Goal: Find specific page/section: Find specific page/section

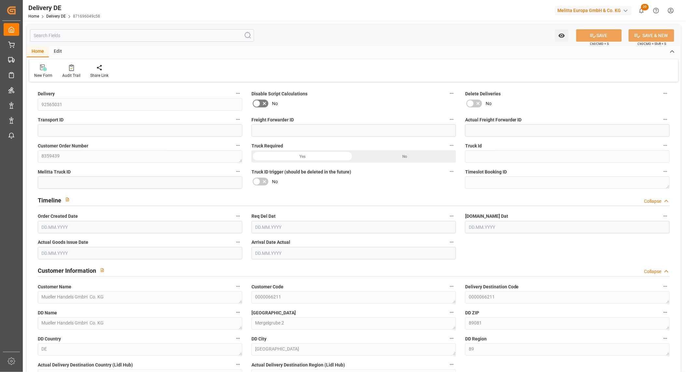
type input "0"
type input "37"
type input "2472.812"
type input "5538.33"
type input "56899.82"
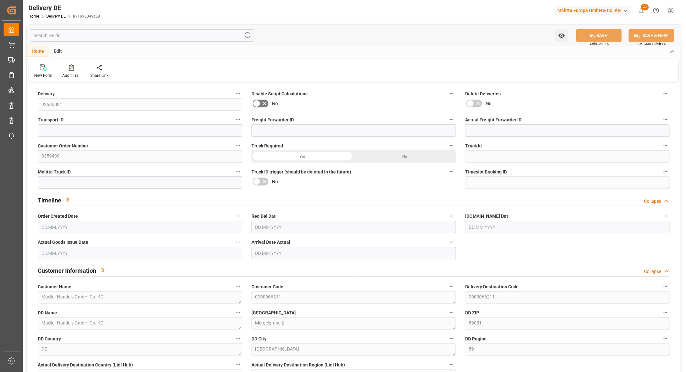
type input "[DATE]"
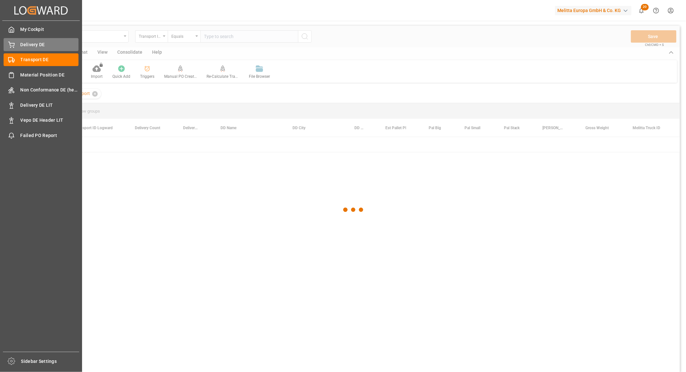
click at [15, 40] on div "Delivery DE Delivery DE" at bounding box center [41, 44] width 75 height 13
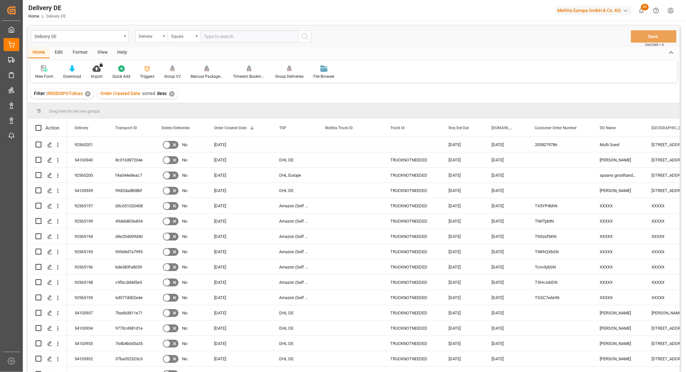
click at [223, 40] on input "text" at bounding box center [249, 36] width 98 height 12
paste input "92565201"
type input "92565201"
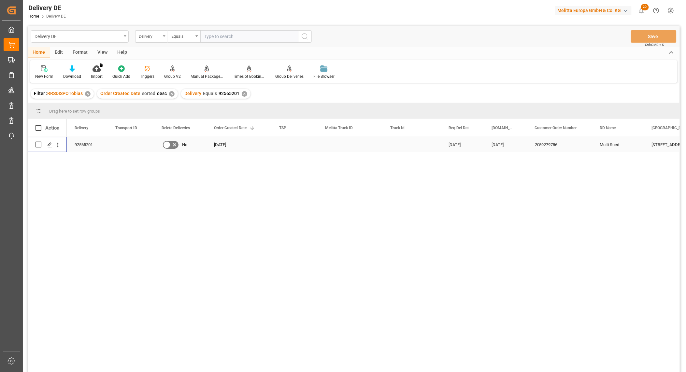
click at [37, 144] on input "Press Space to toggle row selection (unchecked)" at bounding box center [38, 145] width 6 height 6
checkbox input "true"
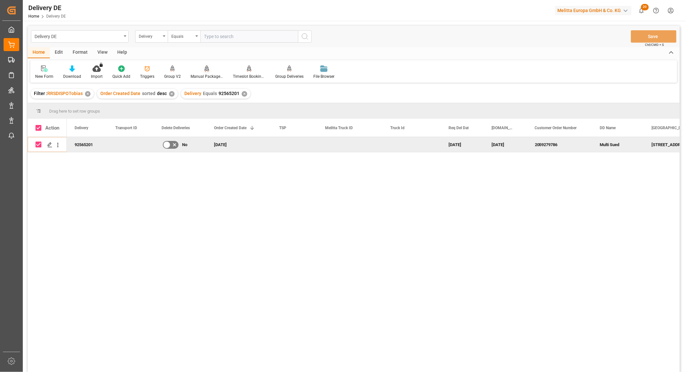
click at [208, 74] on div "Manual Package TypeDetermination" at bounding box center [207, 77] width 33 height 6
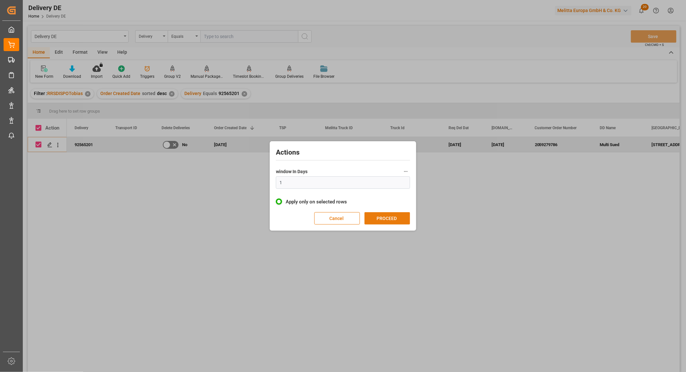
click at [396, 219] on button "PROCEED" at bounding box center [387, 218] width 46 height 12
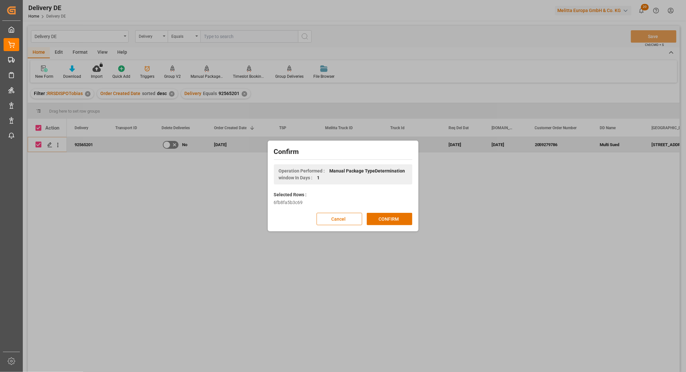
click at [396, 218] on button "CONFIRM" at bounding box center [390, 219] width 46 height 12
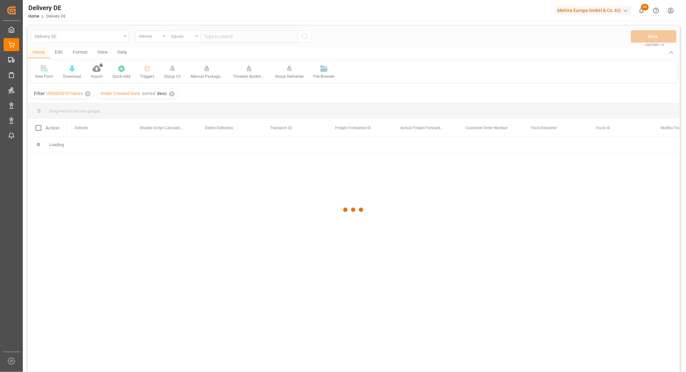
click at [80, 36] on div at bounding box center [354, 210] width 652 height 368
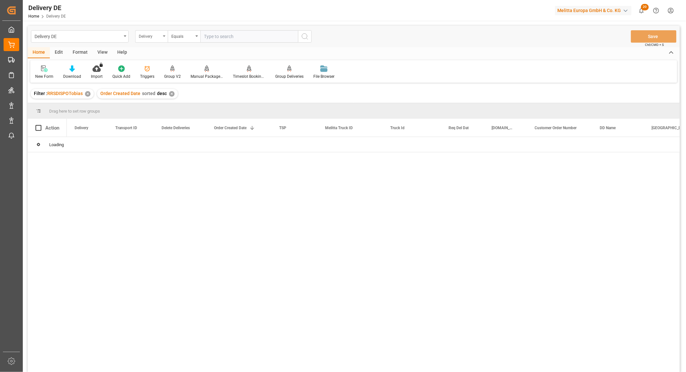
click at [152, 34] on div "Delivery" at bounding box center [150, 35] width 22 height 7
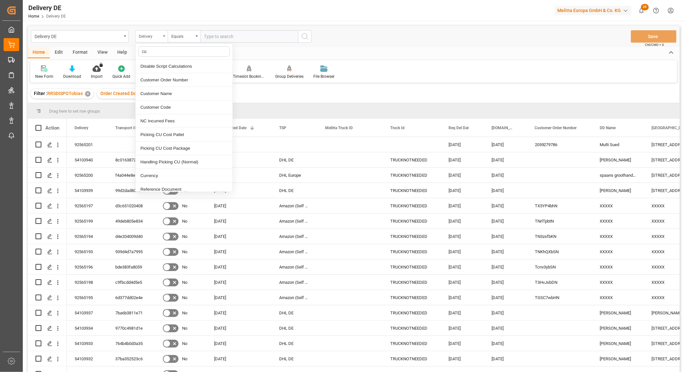
type input "c"
type input "dd"
click at [152, 79] on div "DD Name" at bounding box center [183, 80] width 97 height 14
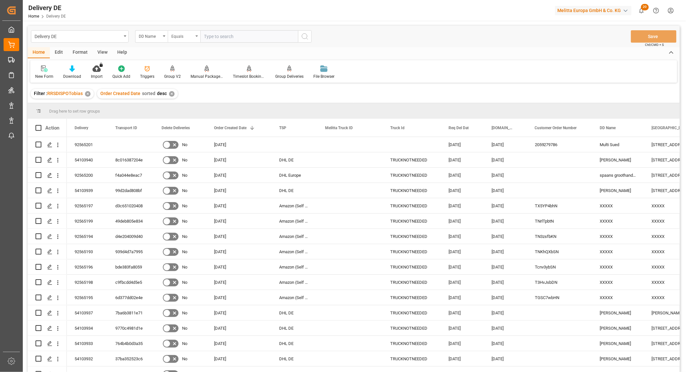
click at [179, 39] on div "Equals" at bounding box center [184, 36] width 33 height 12
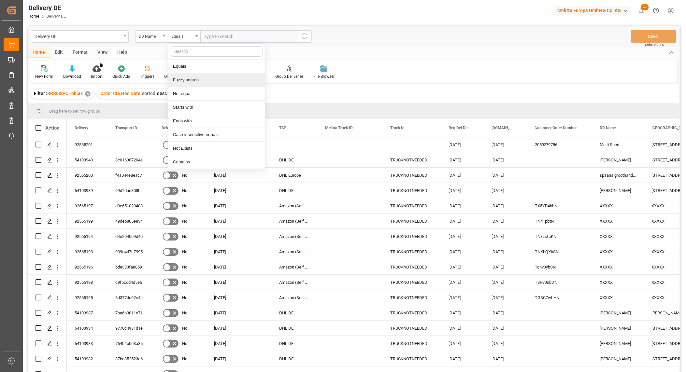
click at [184, 80] on div "Fuzzy search" at bounding box center [216, 80] width 97 height 14
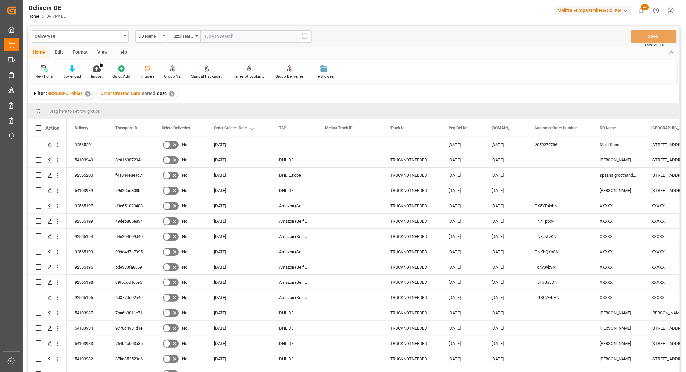
click at [213, 33] on input "text" at bounding box center [249, 36] width 98 height 12
type input "[PERSON_NAME]"
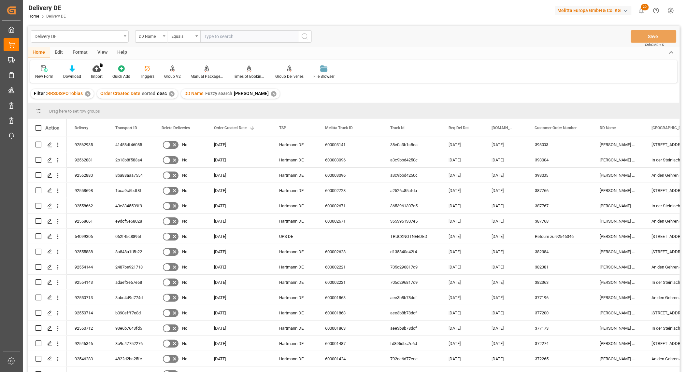
click at [479, 83] on div "Delivery DE DD Name Equals Save Ctrl/CMD + S Home Edit Format View Help New For…" at bounding box center [354, 208] width 652 height 364
click at [437, 53] on div "Home Edit Format View Help" at bounding box center [354, 52] width 652 height 11
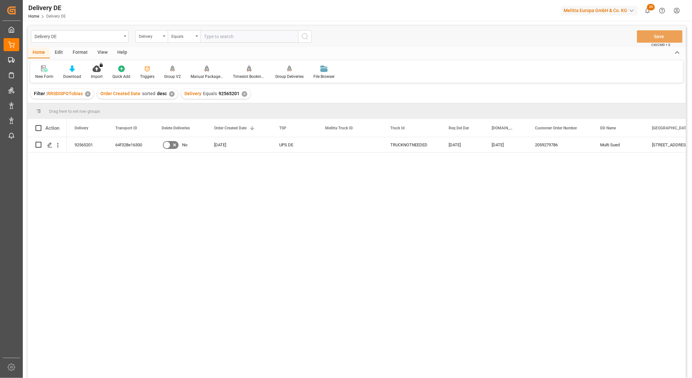
click at [242, 95] on div "✕" at bounding box center [245, 94] width 6 height 6
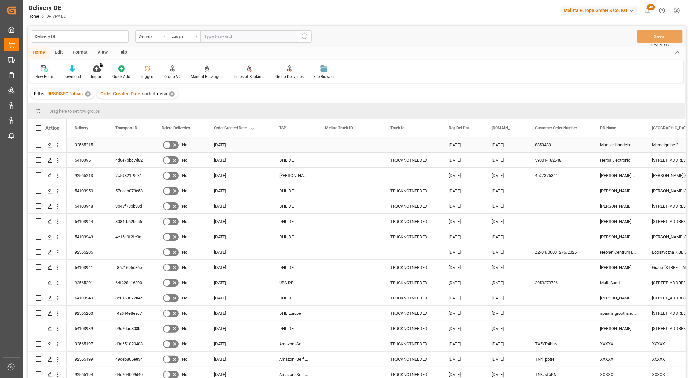
click at [36, 143] on input "Press Space to toggle row selection (unchecked)" at bounding box center [38, 145] width 6 height 6
checkbox input "true"
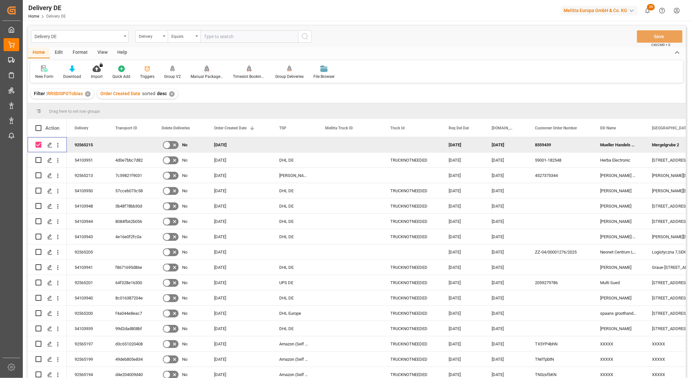
click at [207, 72] on icon at bounding box center [207, 68] width 5 height 7
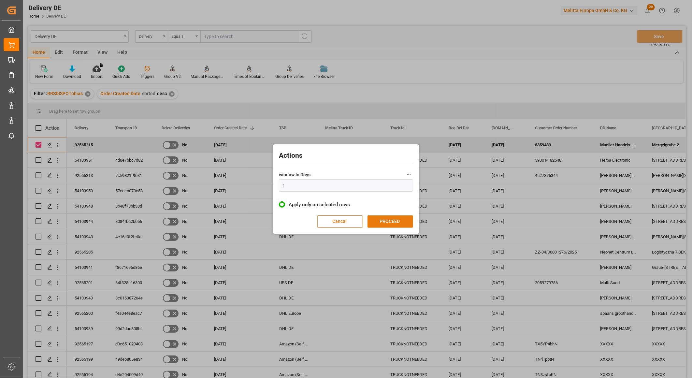
click at [399, 220] on button "PROCEED" at bounding box center [390, 221] width 46 height 12
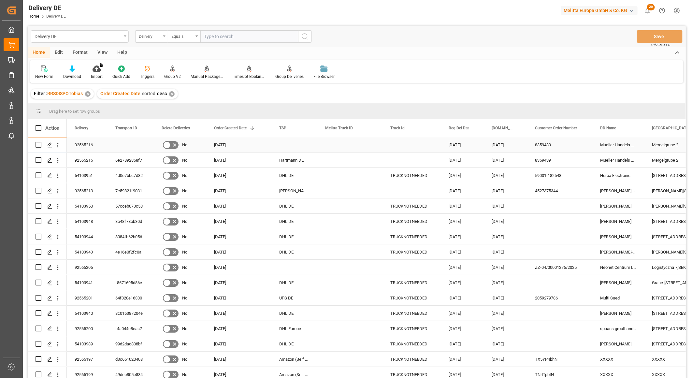
click at [40, 144] on input "Press Space to toggle row selection (unchecked)" at bounding box center [38, 145] width 6 height 6
checkbox input "true"
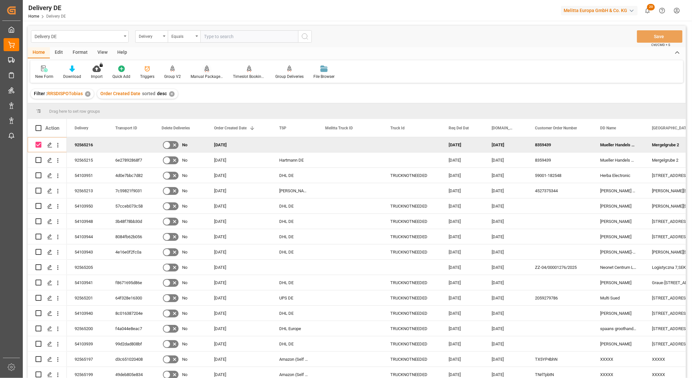
click at [205, 71] on icon at bounding box center [207, 68] width 5 height 7
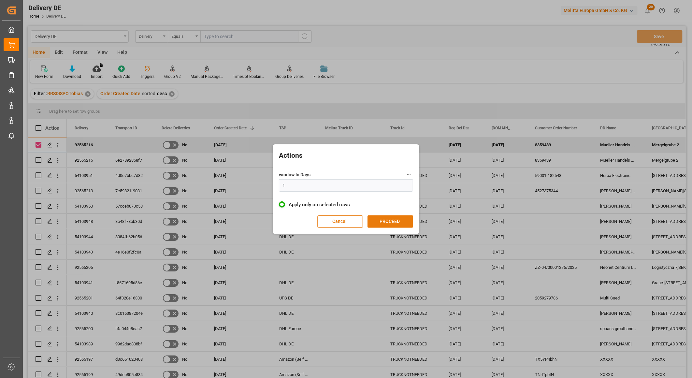
click at [397, 223] on button "PROCEED" at bounding box center [390, 221] width 46 height 12
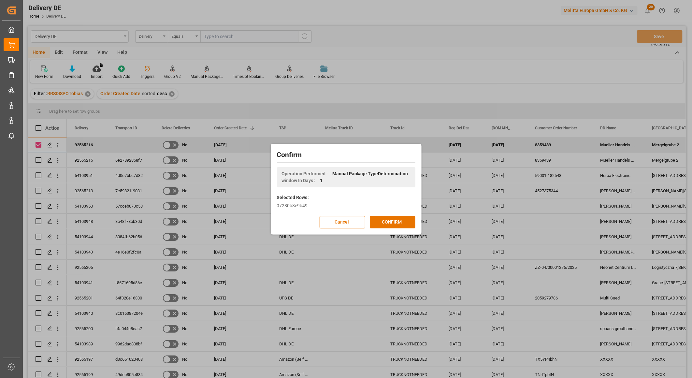
click at [397, 223] on button "CONFIRM" at bounding box center [393, 222] width 46 height 12
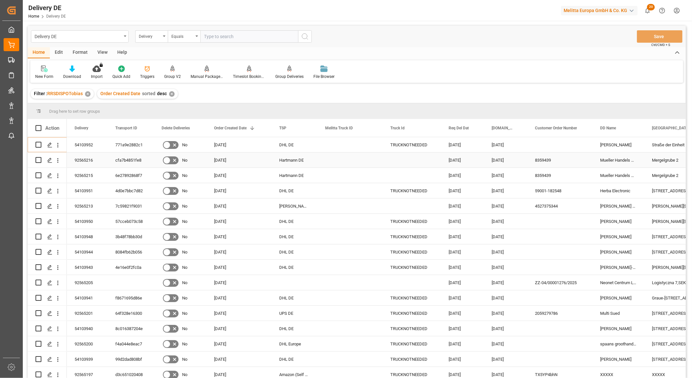
click at [91, 158] on div "92565216" at bounding box center [87, 159] width 41 height 15
click at [127, 159] on div "cfa7b4851fe8" at bounding box center [130, 159] width 46 height 15
click at [122, 173] on div "6e27892868f7" at bounding box center [130, 175] width 46 height 15
click at [88, 174] on div "92565215" at bounding box center [87, 175] width 41 height 15
click at [216, 36] on input "text" at bounding box center [249, 36] width 98 height 12
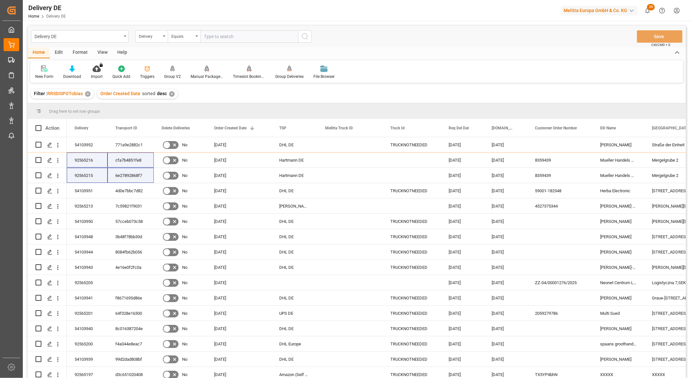
paste input "92559962"
type input "92559962"
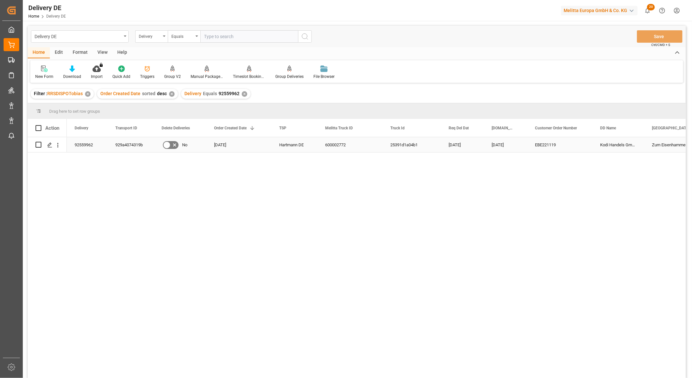
click at [663, 145] on div "Zum Eisenhammer 52" at bounding box center [676, 144] width 65 height 15
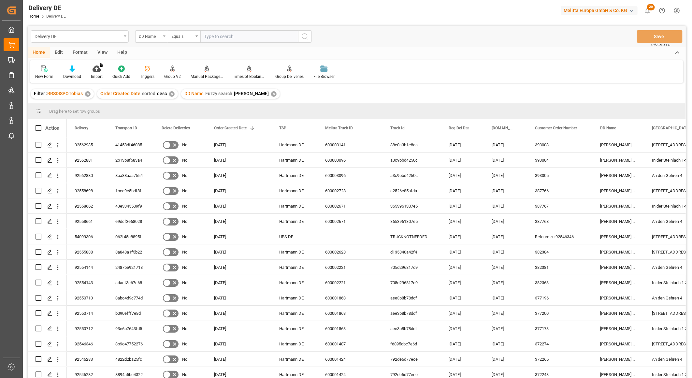
click at [149, 34] on div "DD Name" at bounding box center [150, 35] width 22 height 7
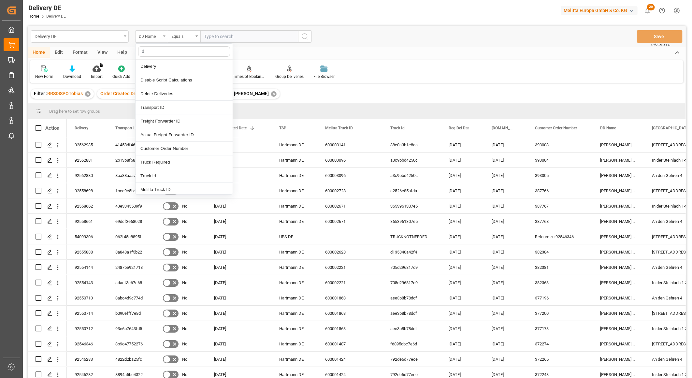
type input "dd"
click at [158, 91] on div "[GEOGRAPHIC_DATA]" at bounding box center [183, 94] width 97 height 14
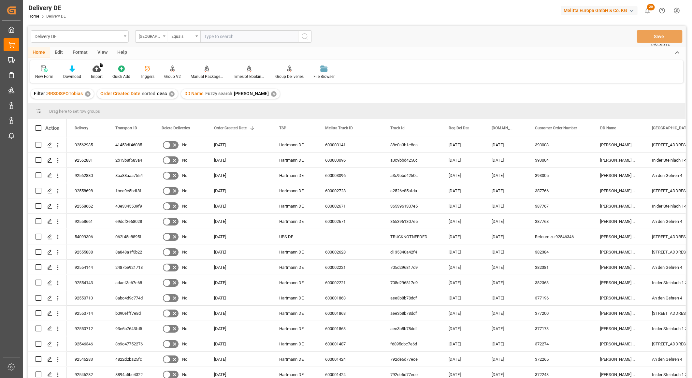
click at [214, 39] on input "text" at bounding box center [249, 36] width 98 height 12
paste input "Zum Eisenhammer 52"
type input "Zum Eisenhammer 52"
click at [306, 36] on icon "search button" at bounding box center [305, 37] width 8 height 8
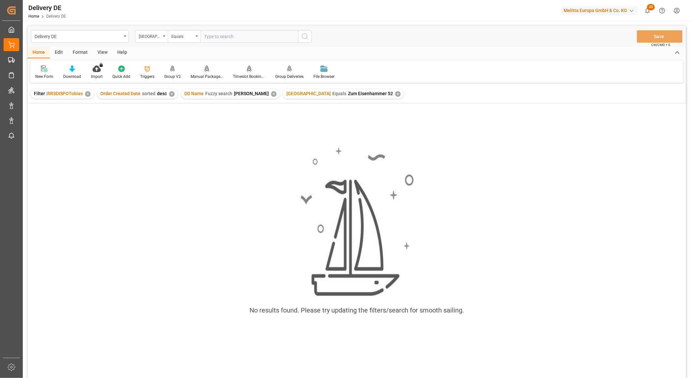
click at [271, 92] on div "✕" at bounding box center [274, 94] width 6 height 6
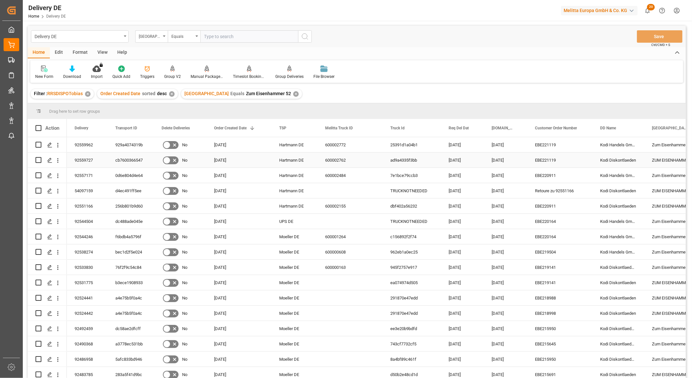
click at [129, 162] on div "cb7600366547" at bounding box center [130, 159] width 46 height 15
click at [89, 159] on div "92559727" at bounding box center [87, 159] width 41 height 15
click at [96, 11] on div "Delivery DE Home Delivery DE Melitta Europa GmbH & Co. KG 20 Notifications Only…" at bounding box center [355, 10] width 674 height 21
click at [135, 141] on div "929a4074319b" at bounding box center [130, 144] width 46 height 15
